Goal: Transaction & Acquisition: Purchase product/service

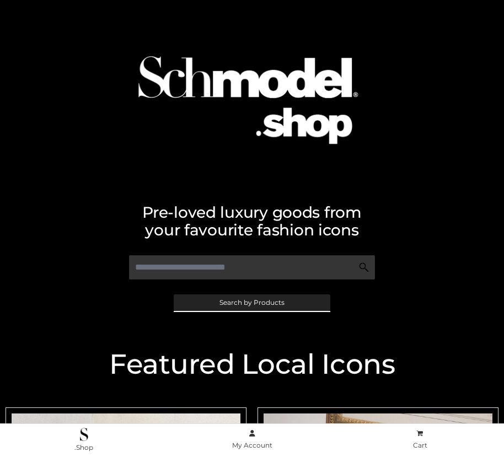
click at [251, 302] on span "Search by Products" at bounding box center [251, 302] width 65 height 7
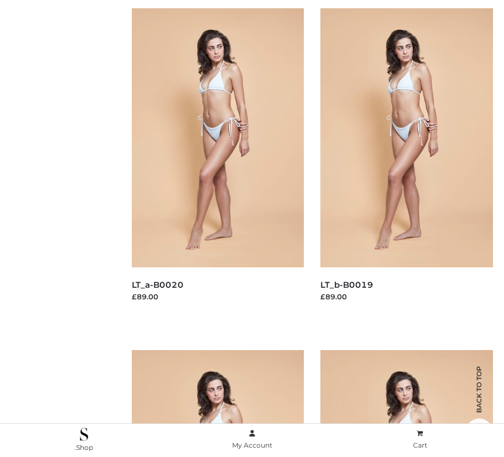
scroll to position [182, 0]
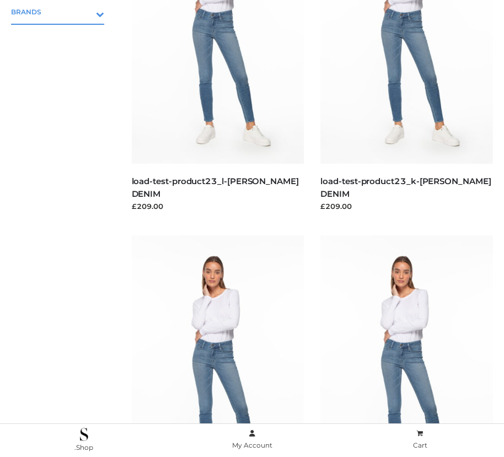
click at [84, 12] on icon "Toggle Submenu" at bounding box center [42, 14] width 123 height 13
click at [63, 59] on span "PARKERSMITH" at bounding box center [63, 59] width 82 height 13
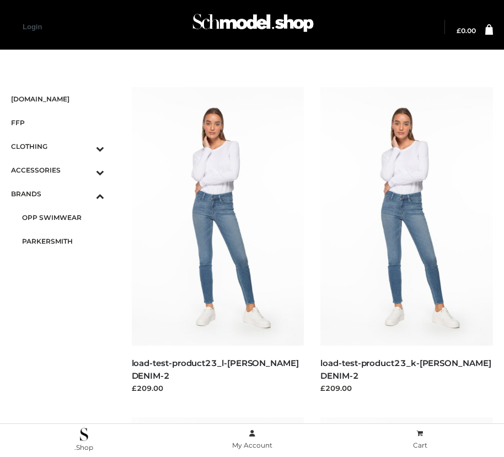
scroll to position [1589, 0]
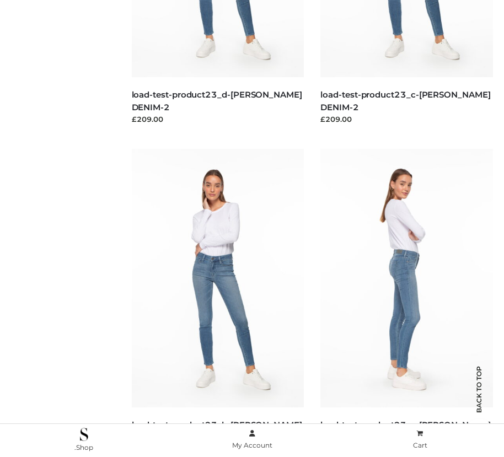
click at [406, 303] on img at bounding box center [406, 278] width 172 height 258
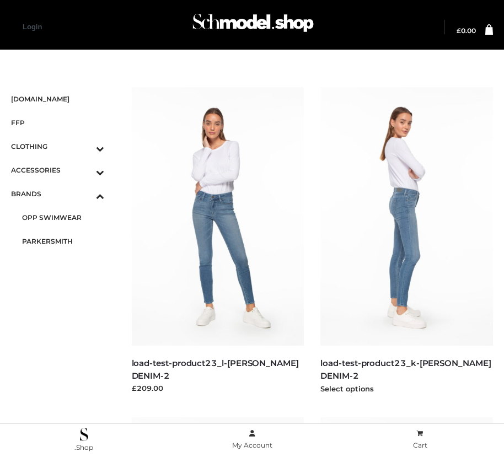
click at [406, 241] on img at bounding box center [406, 216] width 172 height 258
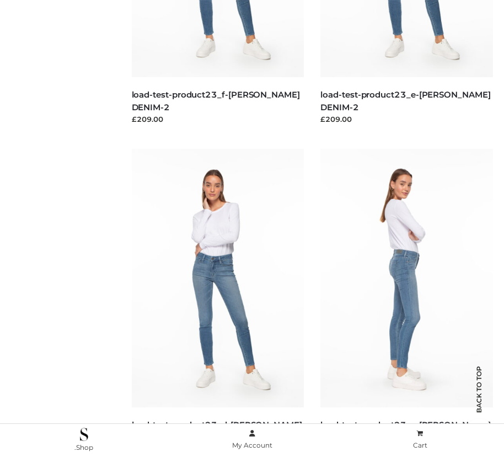
click at [406, 303] on img at bounding box center [406, 278] width 172 height 258
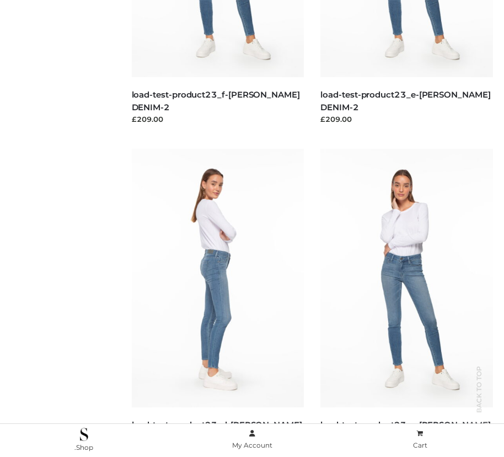
click at [217, 303] on img at bounding box center [218, 278] width 172 height 258
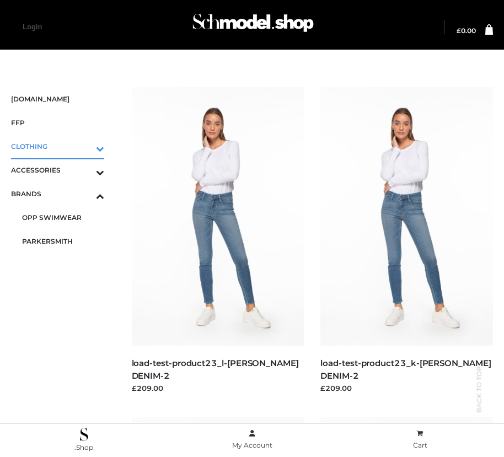
click at [84, 146] on icon "Toggle Submenu" at bounding box center [42, 148] width 123 height 13
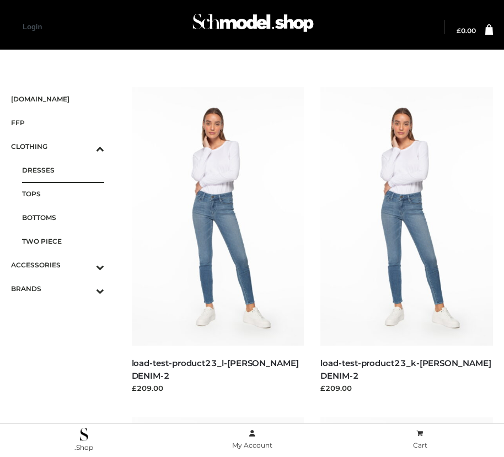
click at [63, 170] on span "DRESSES" at bounding box center [63, 170] width 82 height 13
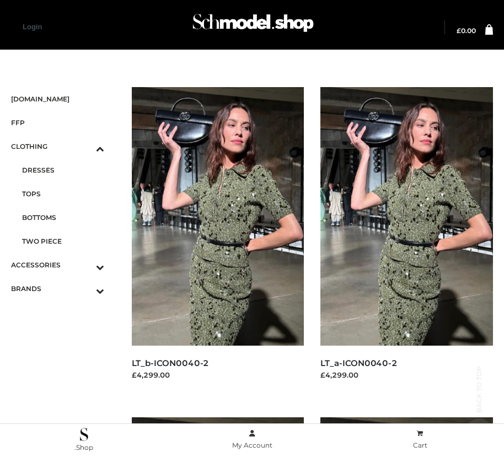
scroll to position [1589, 0]
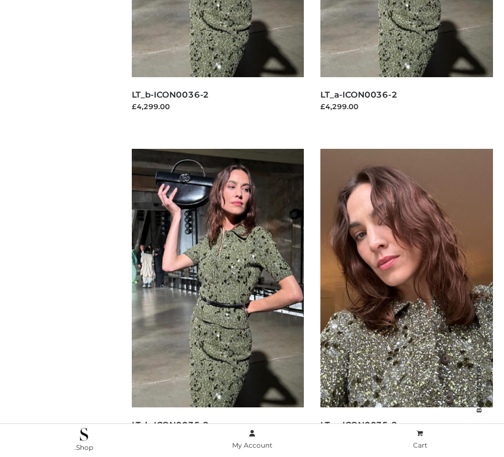
click at [406, 303] on img at bounding box center [406, 278] width 172 height 258
